Goal: Task Accomplishment & Management: Complete application form

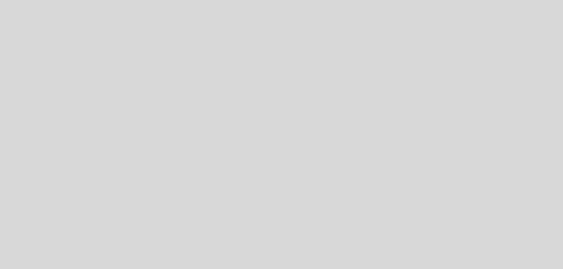
select select "es"
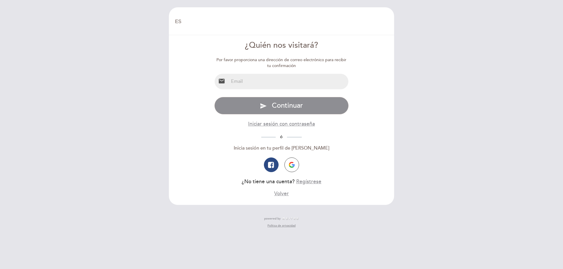
click at [295, 81] on input "email" at bounding box center [289, 82] width 120 height 16
type input "[EMAIL_ADDRESS][DOMAIN_NAME]"
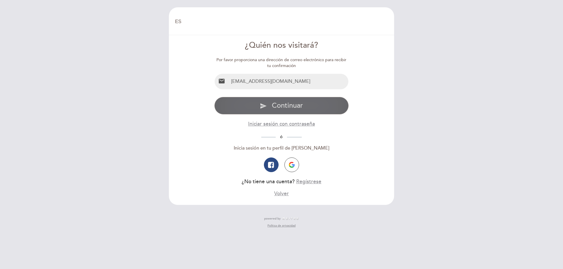
click at [285, 105] on span "Continuar" at bounding box center [287, 105] width 31 height 8
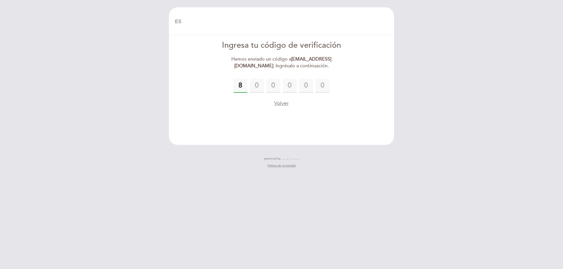
type input "8"
type input "2"
type input "9"
type input "8"
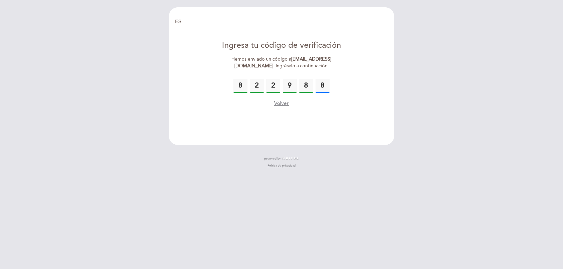
type input "8"
